Goal: Task Accomplishment & Management: Use online tool/utility

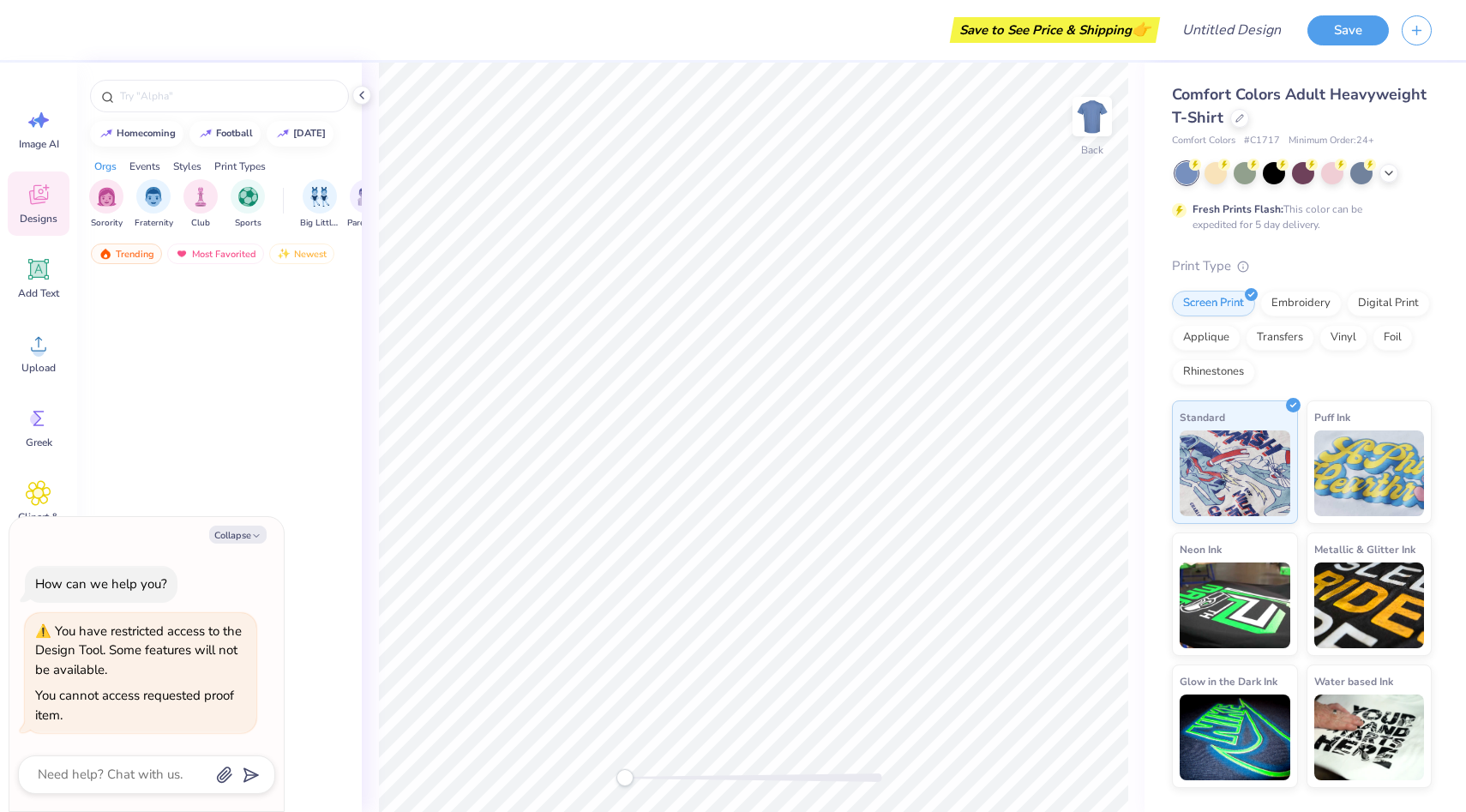
type textarea "x"
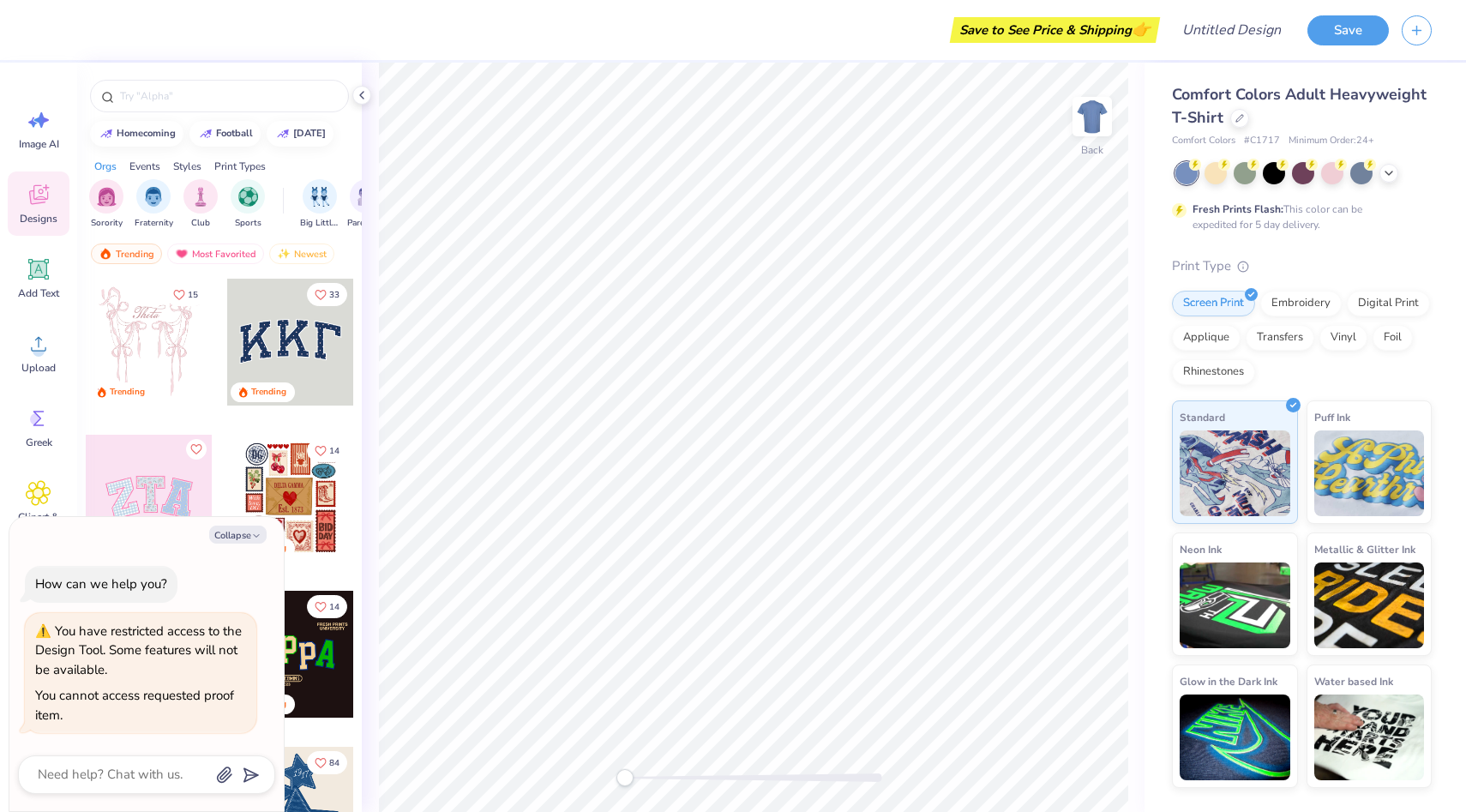
click at [9, 28] on div at bounding box center [17, 30] width 34 height 60
click at [85, 79] on div at bounding box center [219, 91] width 284 height 58
click at [36, 1] on div "Save to See Price & Shipping 👉 Design Title Save" at bounding box center [733, 30] width 1466 height 60
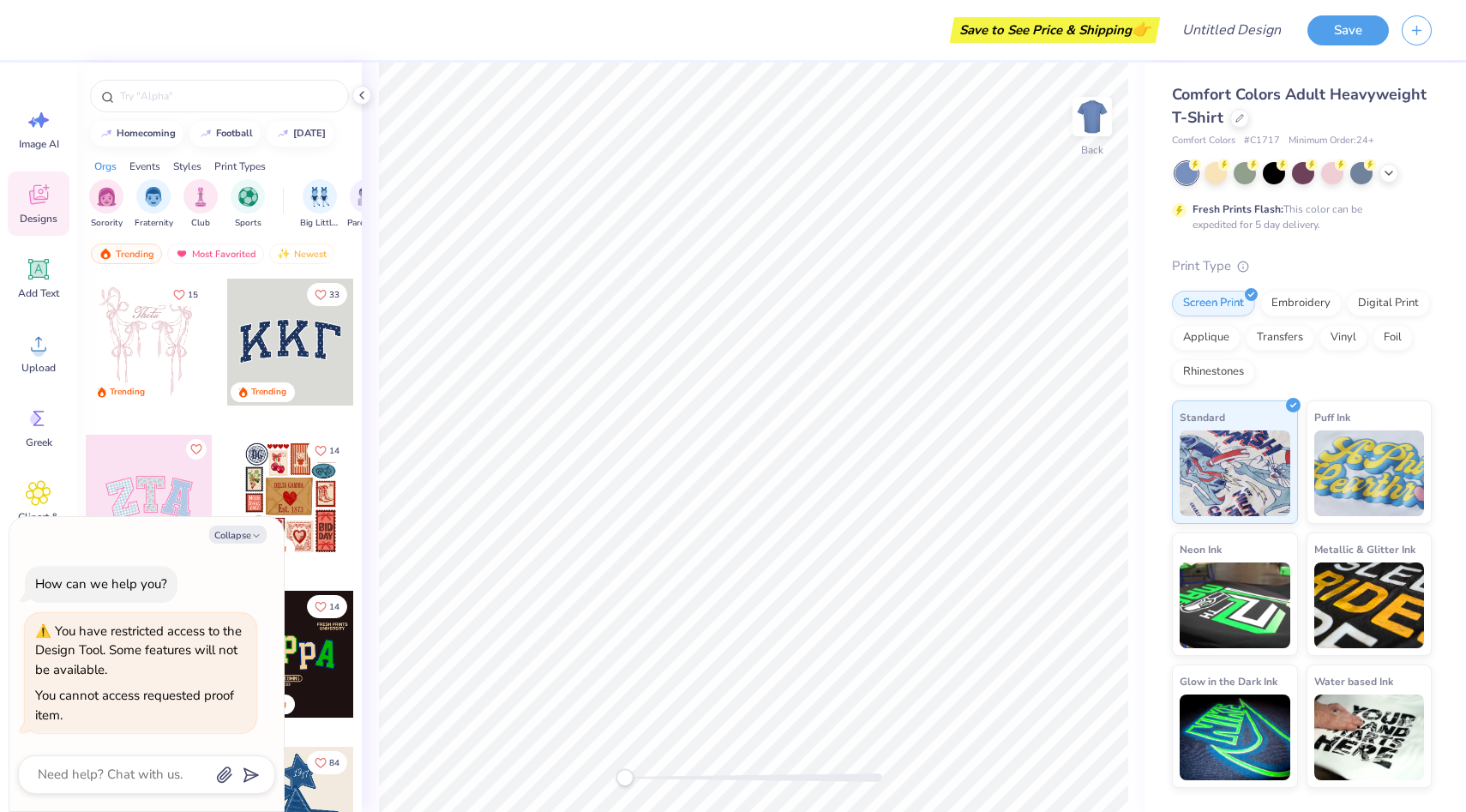
click at [36, 1] on div "Save to See Price & Shipping 👉 Design Title Save" at bounding box center [733, 30] width 1466 height 60
